Goal: Navigation & Orientation: Find specific page/section

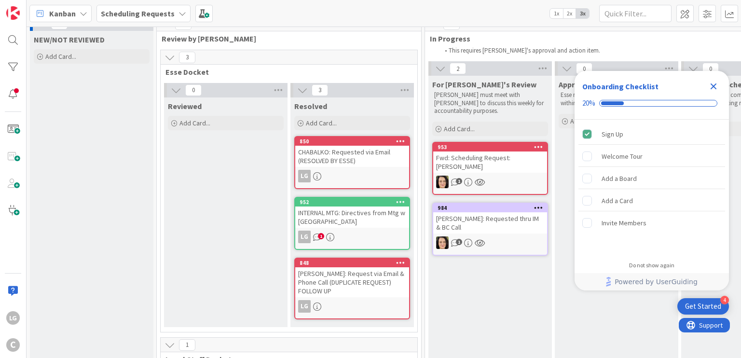
click at [708, 87] on icon "Close Checklist" at bounding box center [713, 87] width 12 height 12
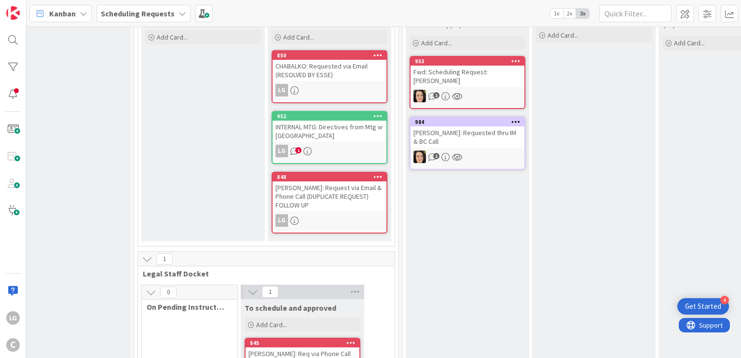
scroll to position [99, 23]
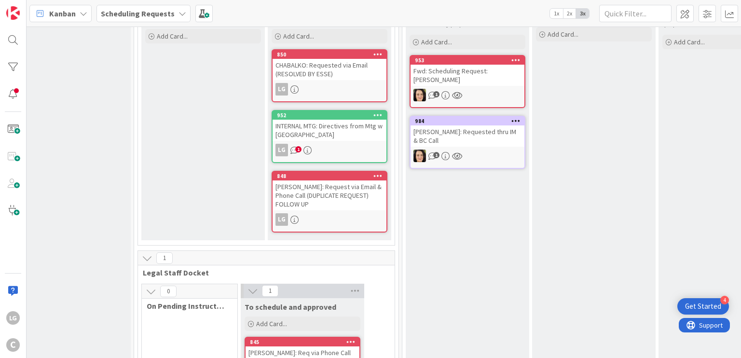
click at [469, 136] on div "[PERSON_NAME]: Requested thru IM & BC Call" at bounding box center [467, 135] width 114 height 21
